Goal: Transaction & Acquisition: Purchase product/service

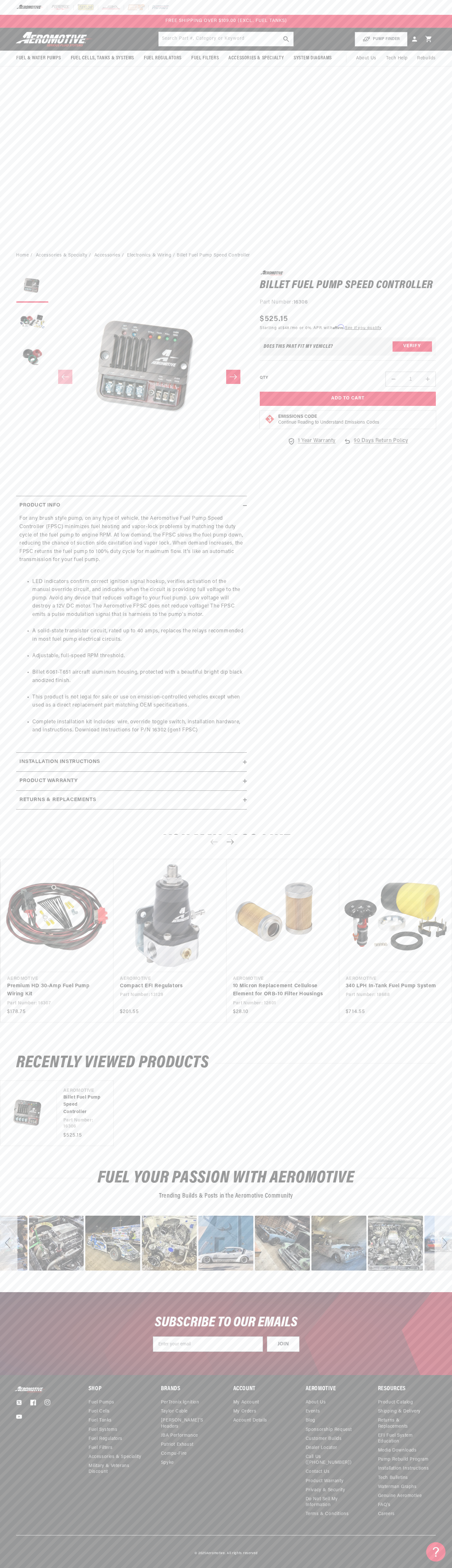
click at [275, 4] on div at bounding box center [226, 7] width 452 height 15
click at [423, 354] on div "Does This part fit My vehicle? Verify" at bounding box center [347, 346] width 176 height 18
click at [104, 1567] on html "Skip to content Your cart Your cart is empty Loading... You may also like Subto…" at bounding box center [226, 784] width 452 height 1568
click at [23, 176] on body "Skip to content Your cart Your cart is empty Loading... You may also like Subto…" at bounding box center [226, 784] width 452 height 1568
